Goal: Information Seeking & Learning: Check status

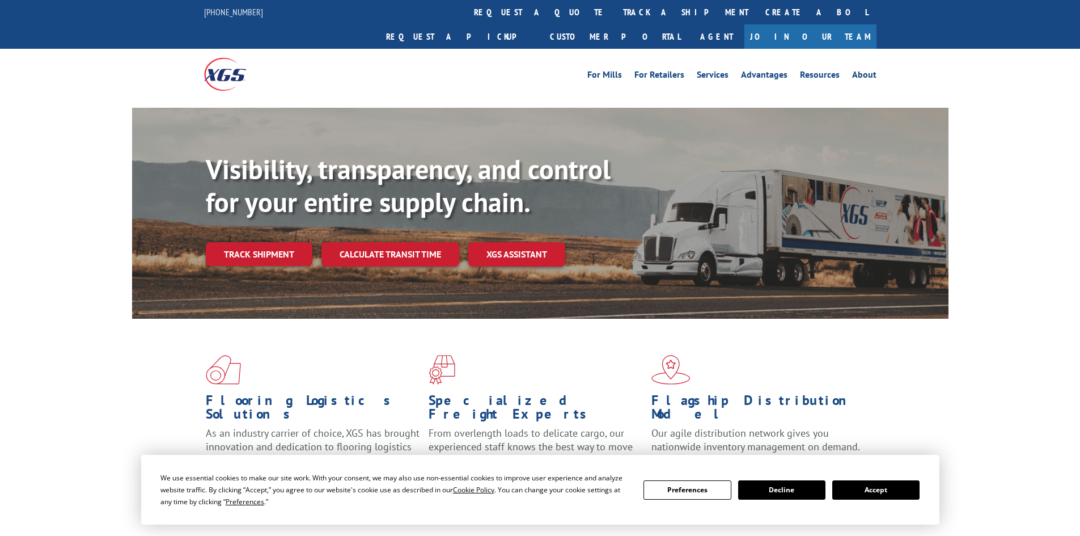
click at [911, 497] on button "Accept" at bounding box center [875, 489] width 87 height 19
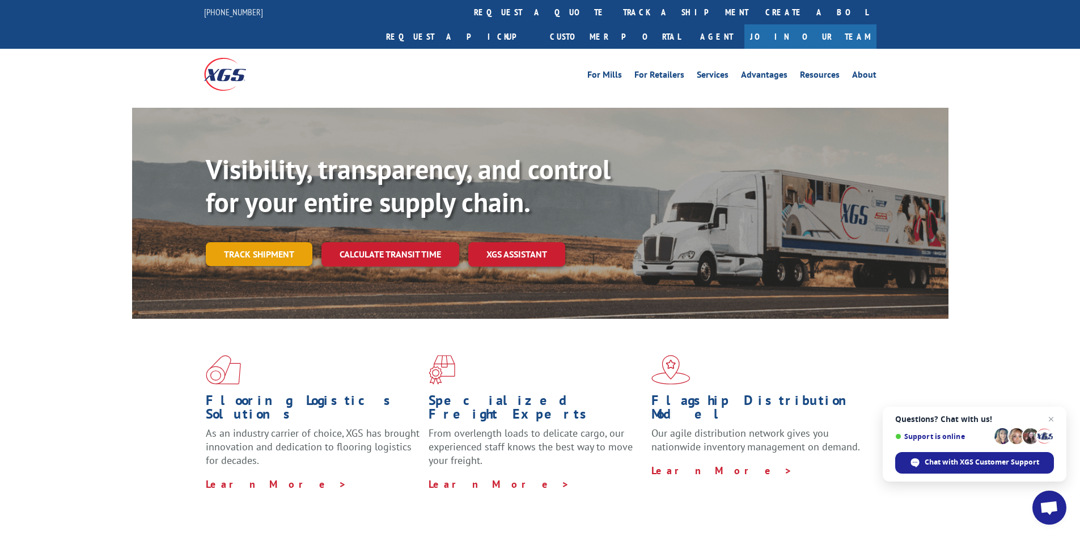
click at [257, 242] on link "Track shipment" at bounding box center [259, 254] width 107 height 24
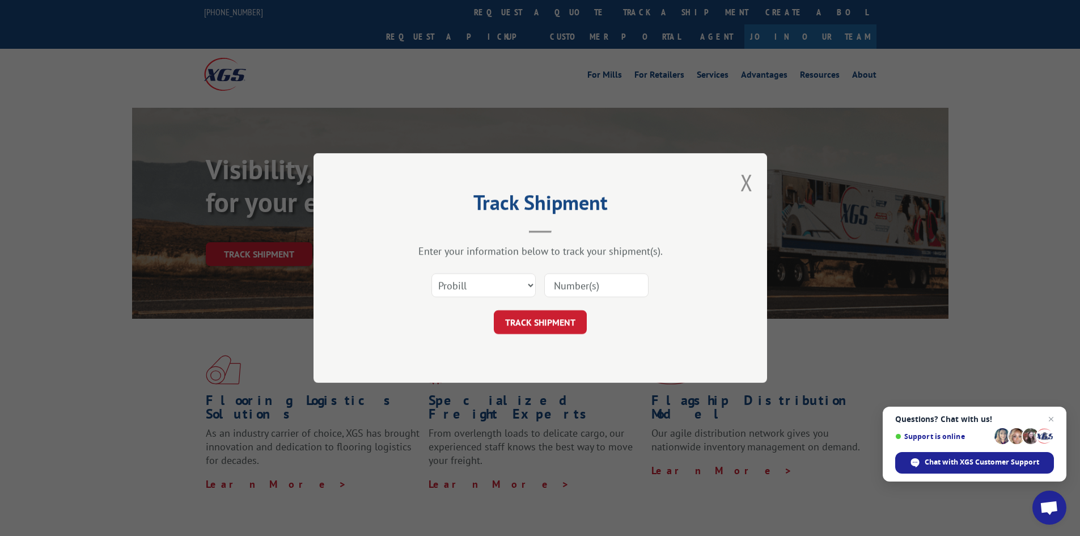
click at [589, 289] on input at bounding box center [596, 285] width 104 height 24
paste input "16398387"
type input "16398387"
click button "TRACK SHIPMENT" at bounding box center [540, 322] width 93 height 24
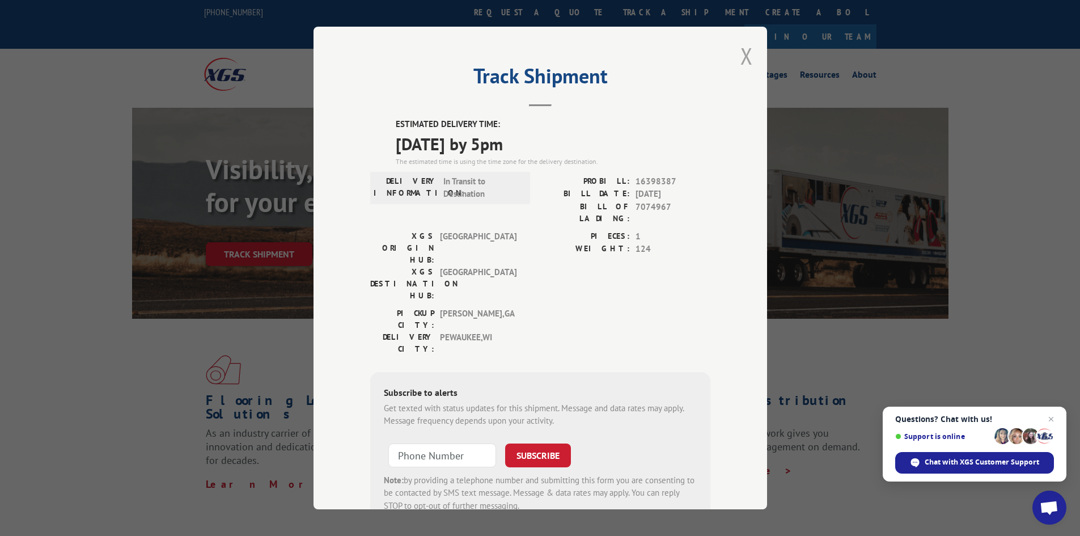
click at [742, 56] on button "Close modal" at bounding box center [746, 56] width 12 height 30
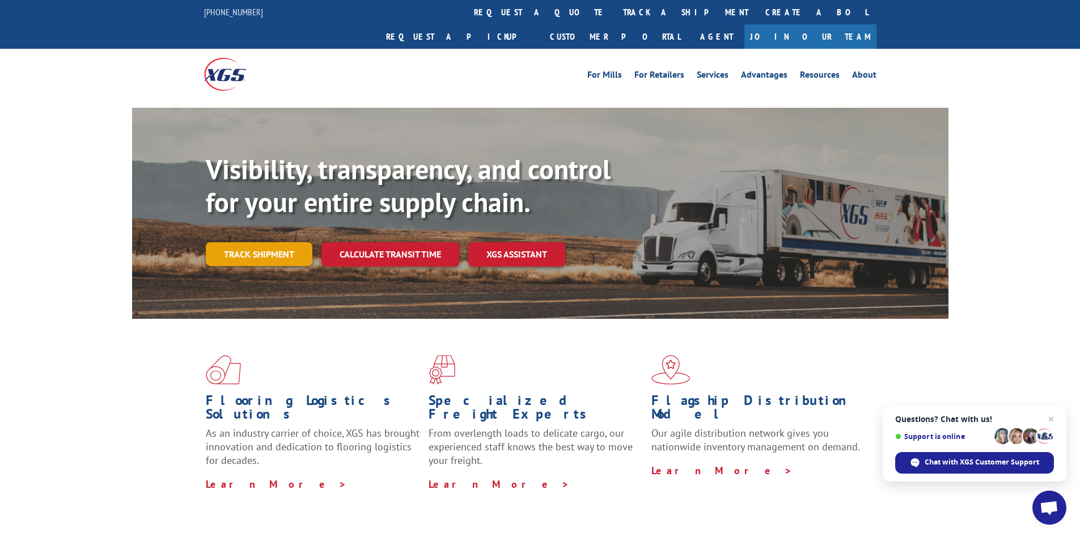
click at [256, 242] on link "Track shipment" at bounding box center [259, 254] width 107 height 24
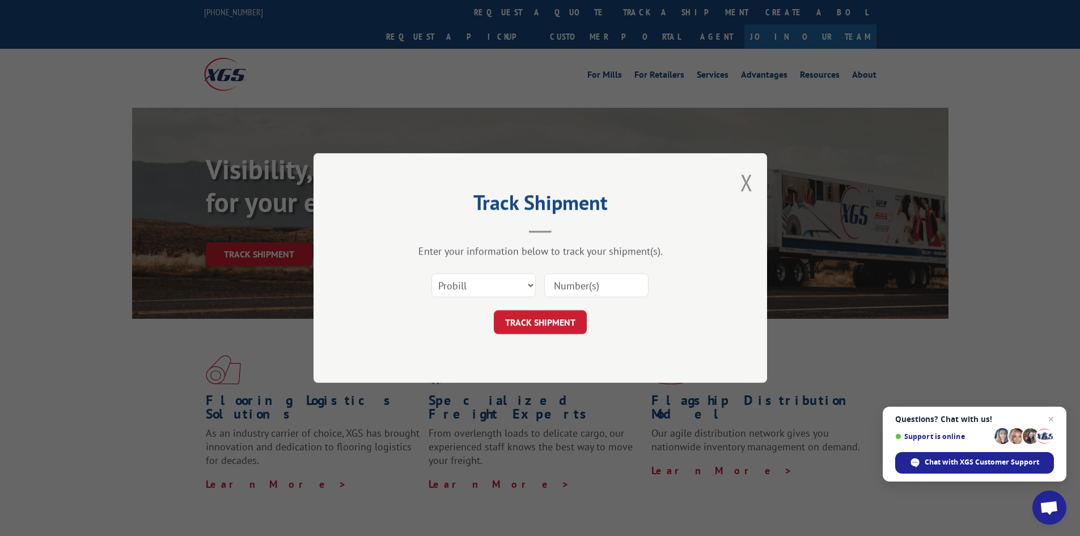
click at [579, 280] on input at bounding box center [596, 285] width 104 height 24
paste input "17639686"
type input "17639686"
click at [556, 311] on button "TRACK SHIPMENT" at bounding box center [540, 322] width 93 height 24
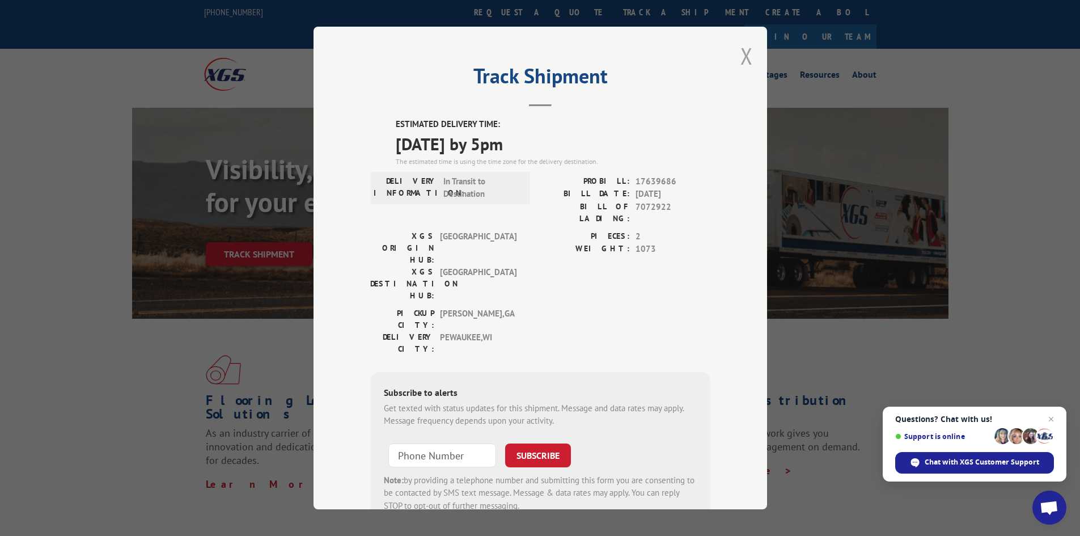
click at [743, 56] on button "Close modal" at bounding box center [746, 56] width 12 height 30
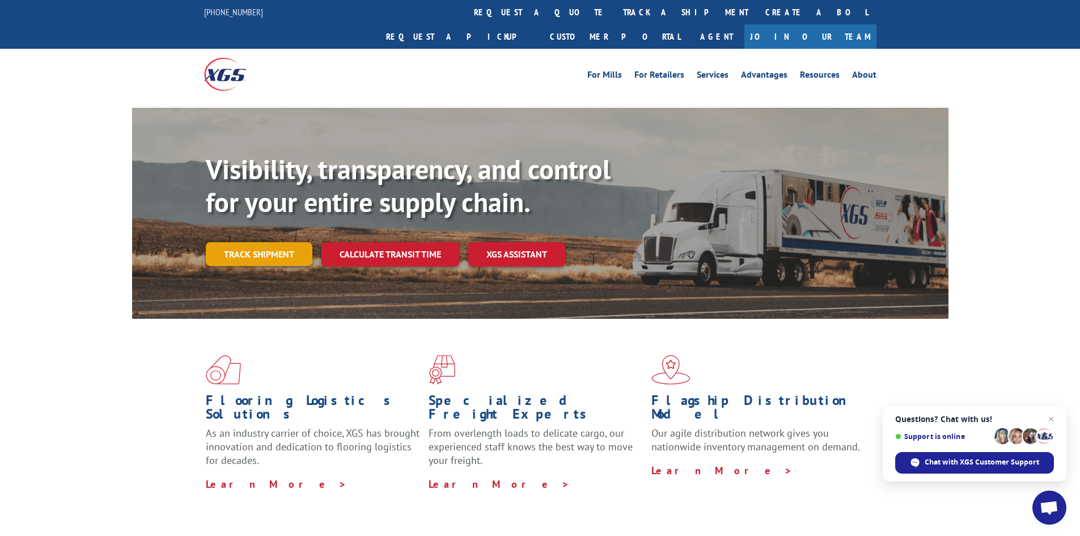
click at [251, 242] on link "Track shipment" at bounding box center [259, 254] width 107 height 24
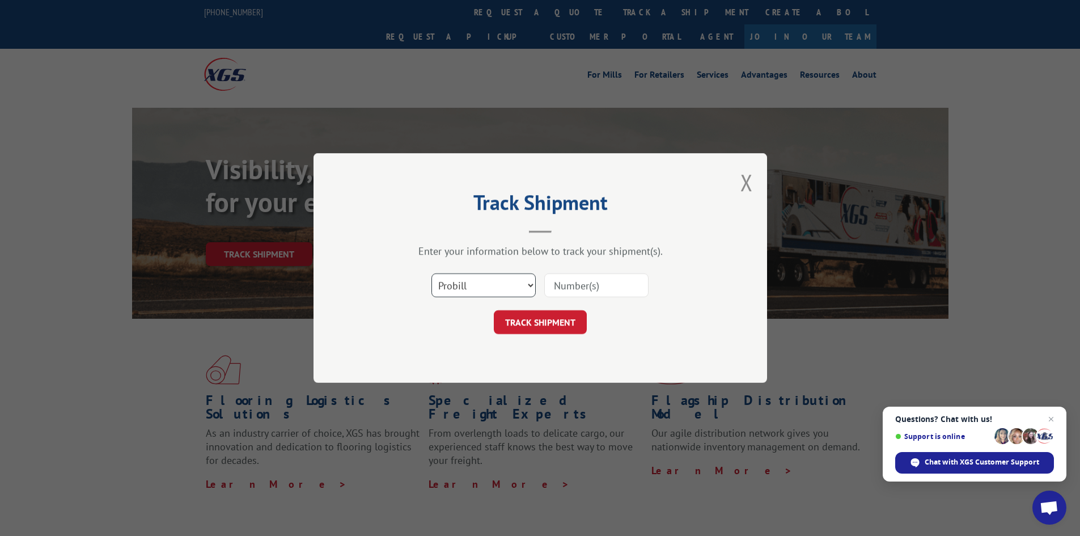
click at [481, 278] on select "Select category... Probill BOL PO" at bounding box center [483, 285] width 104 height 24
click at [601, 288] on input at bounding box center [596, 285] width 104 height 24
paste input "17639795"
type input "17639795"
click at [564, 322] on button "TRACK SHIPMENT" at bounding box center [540, 322] width 93 height 24
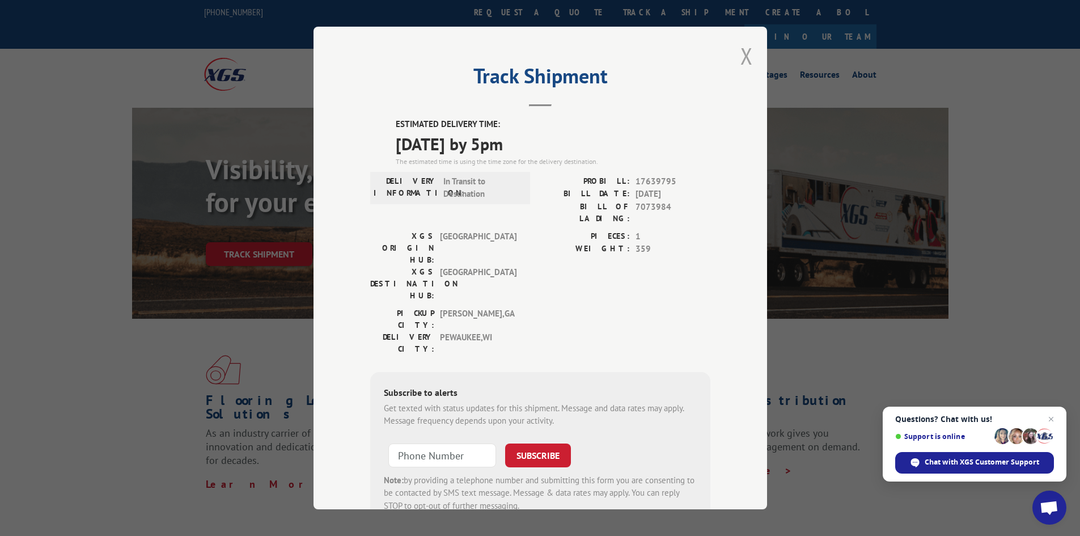
click at [742, 51] on button "Close modal" at bounding box center [746, 56] width 12 height 30
